Goal: Check status: Check status

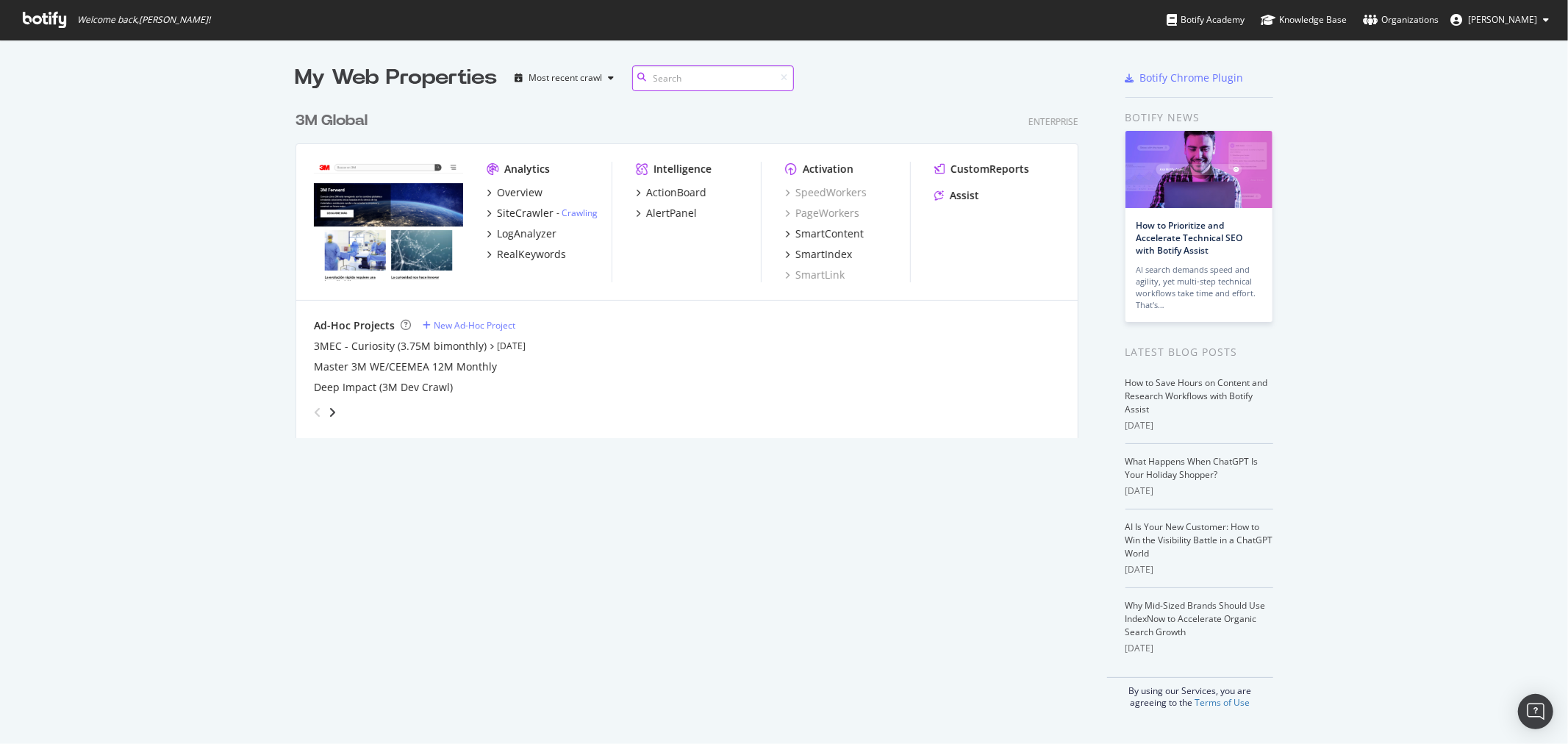
scroll to position [333, 782]
click at [332, 123] on div "3M Global" at bounding box center [332, 121] width 72 height 21
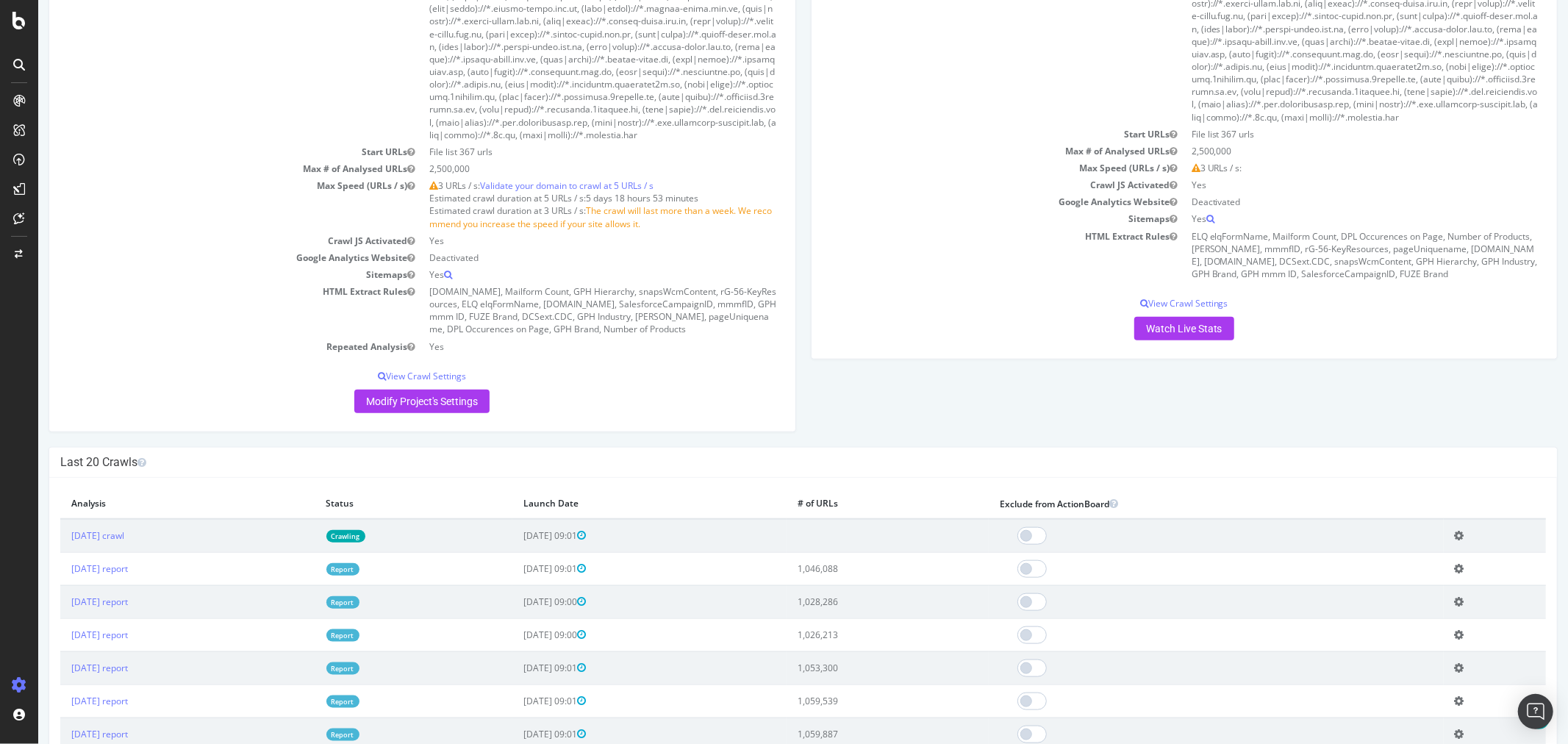
scroll to position [1144, 0]
click at [123, 542] on link "[DATE] crawl" at bounding box center [97, 535] width 53 height 12
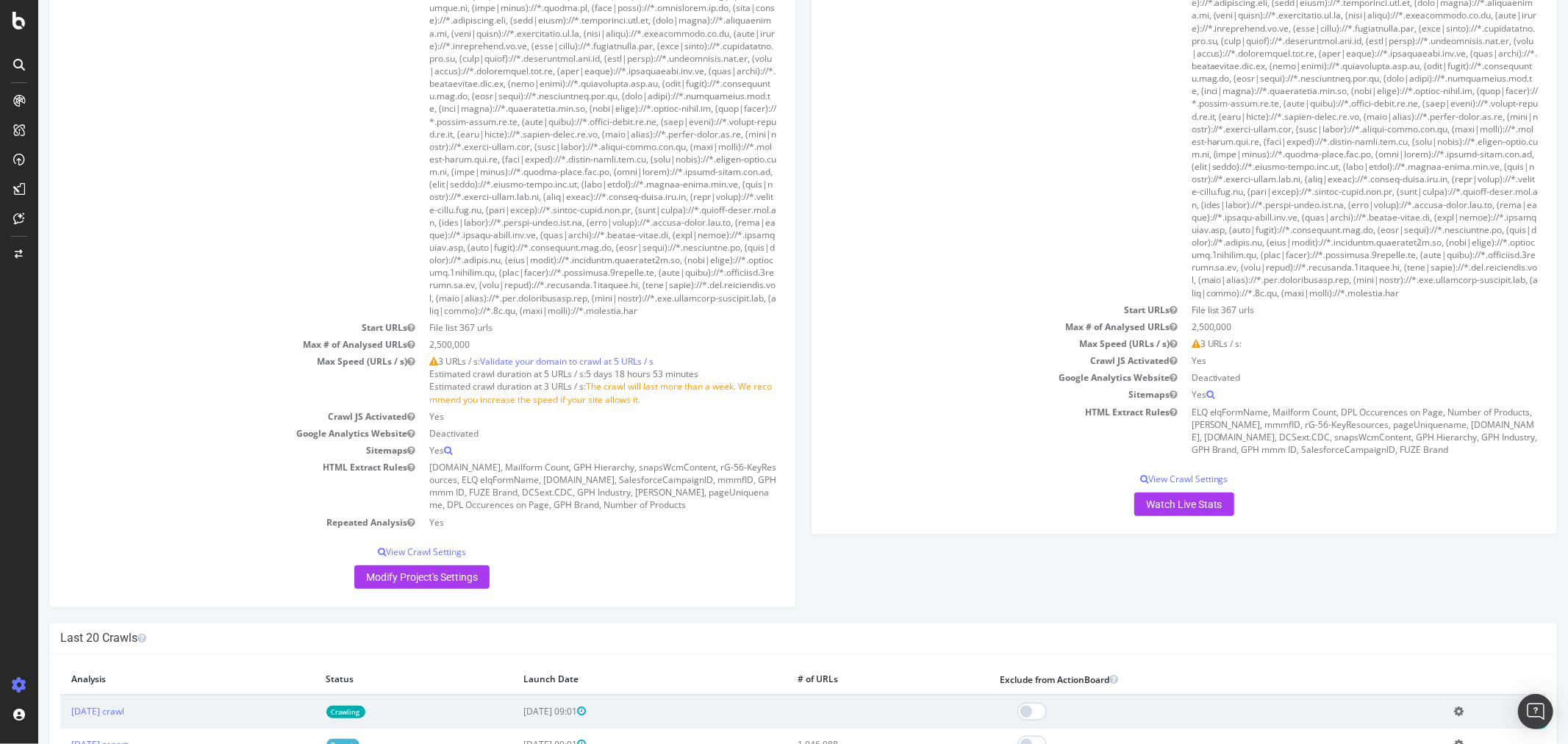
scroll to position [1144, 0]
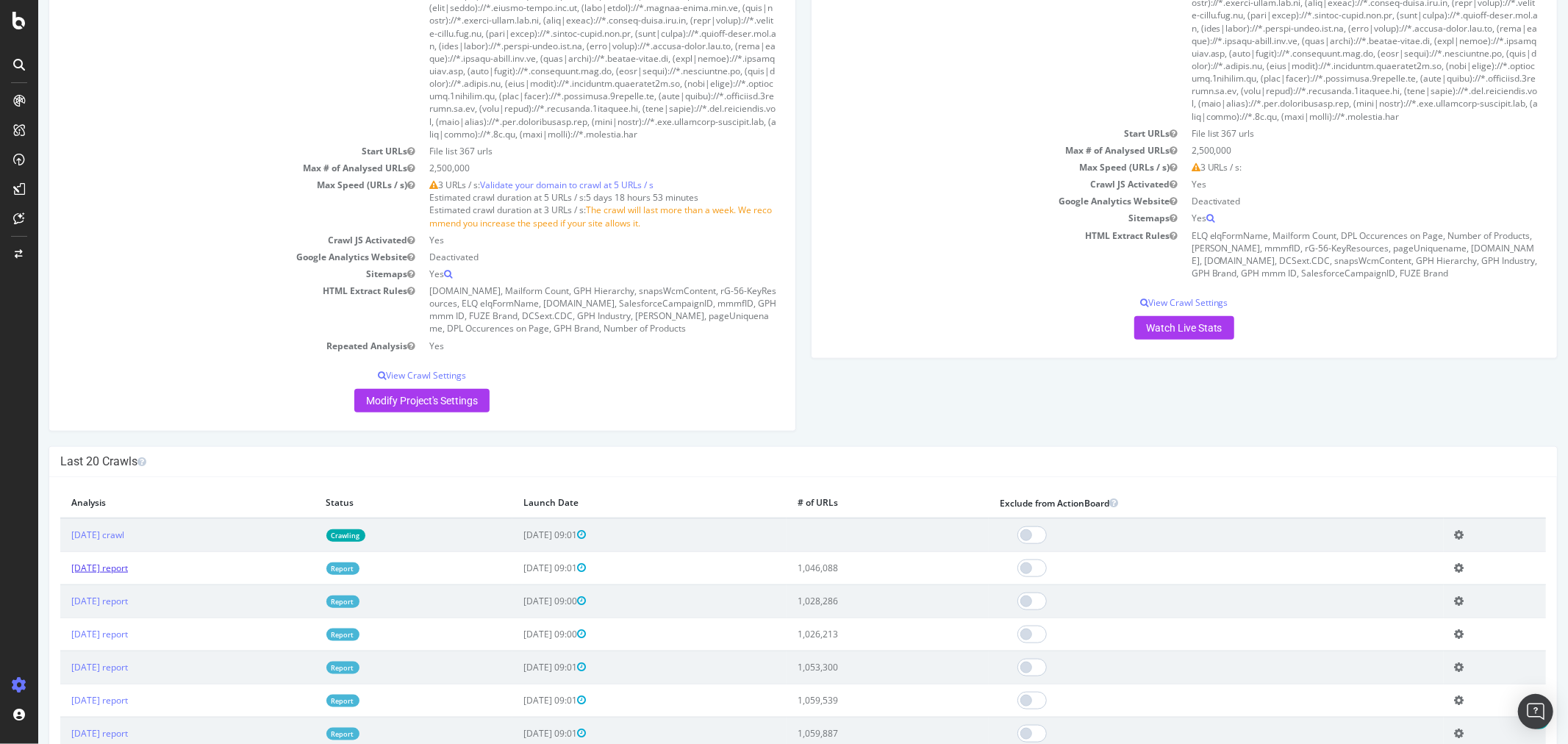
click at [128, 574] on link "[DATE] report" at bounding box center [99, 568] width 57 height 12
